Goal: Transaction & Acquisition: Purchase product/service

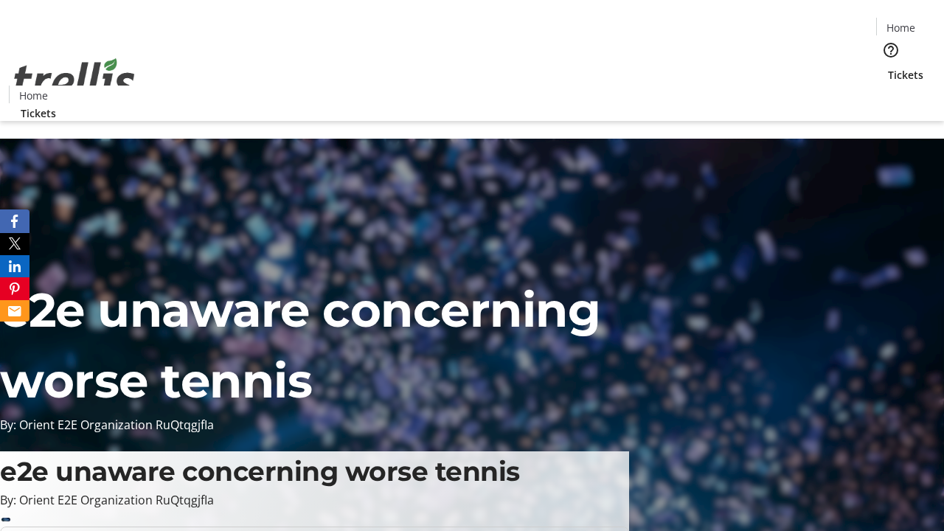
click at [888, 67] on span "Tickets" at bounding box center [905, 74] width 35 height 15
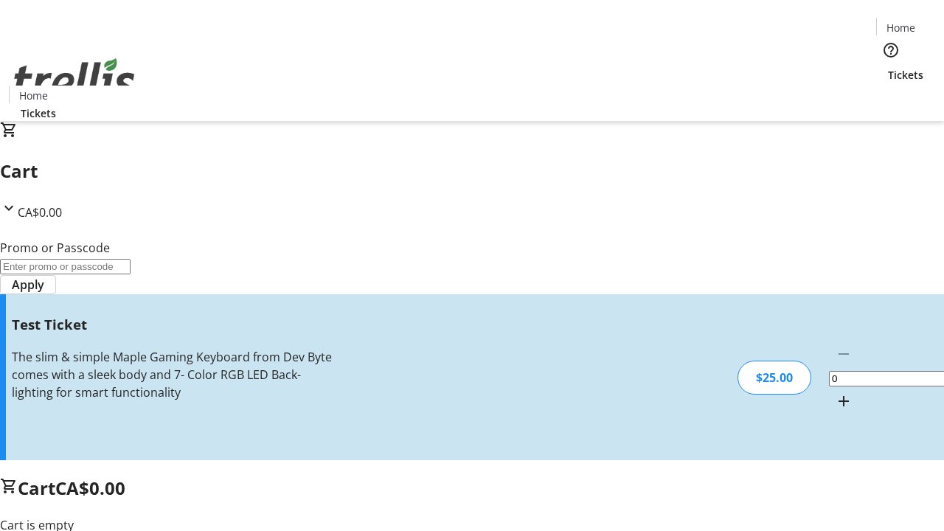
click at [835, 392] on mat-icon "Increment by one" at bounding box center [844, 401] width 18 height 18
type input "1"
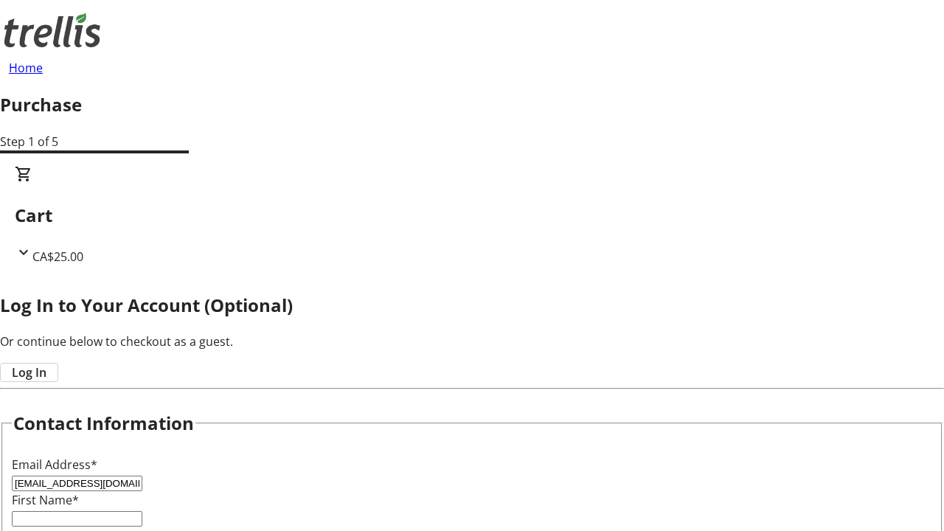
type input "[EMAIL_ADDRESS][DOMAIN_NAME]"
type input "Octavia"
type input "[PERSON_NAME]"
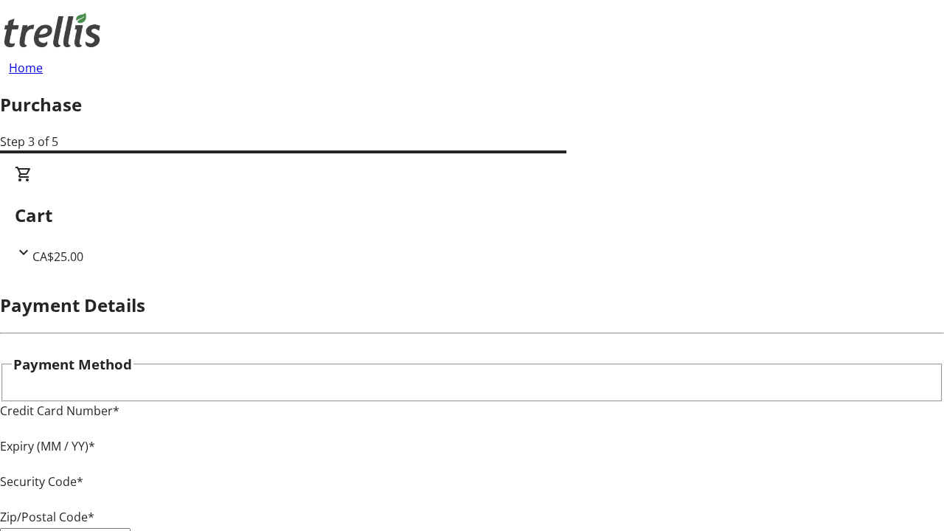
type input "V1Y 0C2"
